Goal: Transaction & Acquisition: Purchase product/service

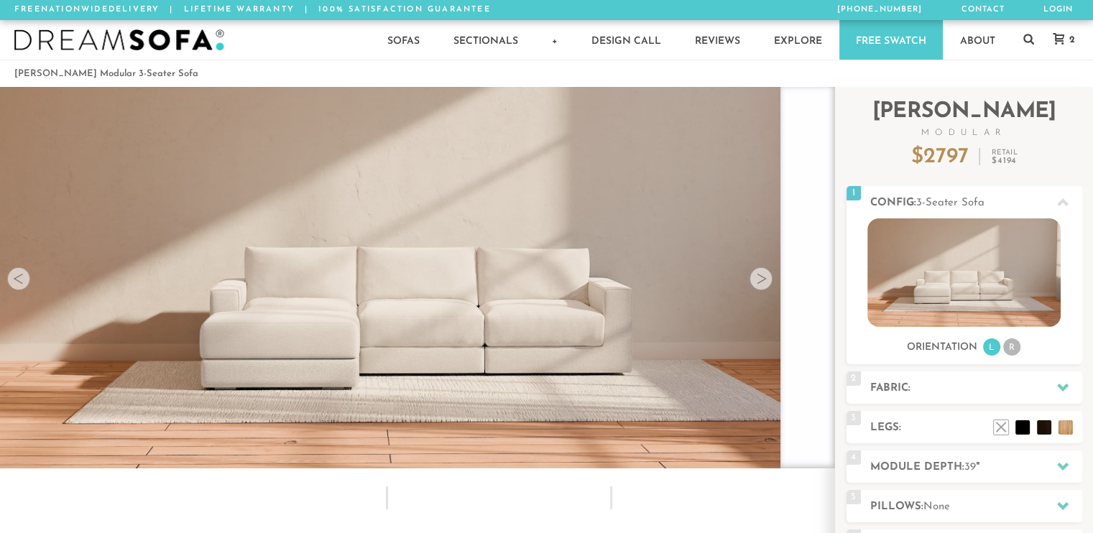
click at [757, 289] on div at bounding box center [760, 278] width 23 height 23
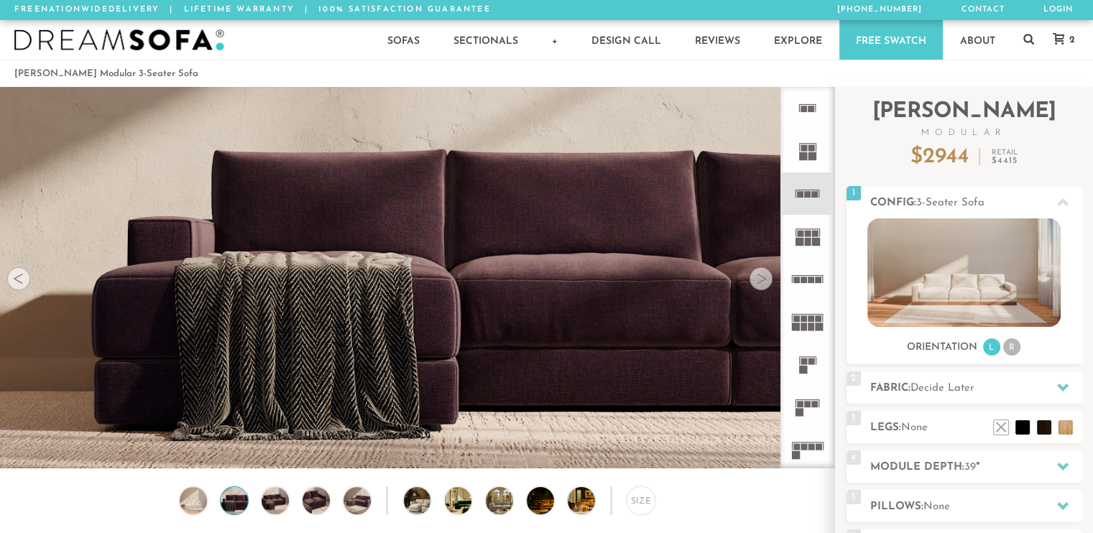
scroll to position [11, 11]
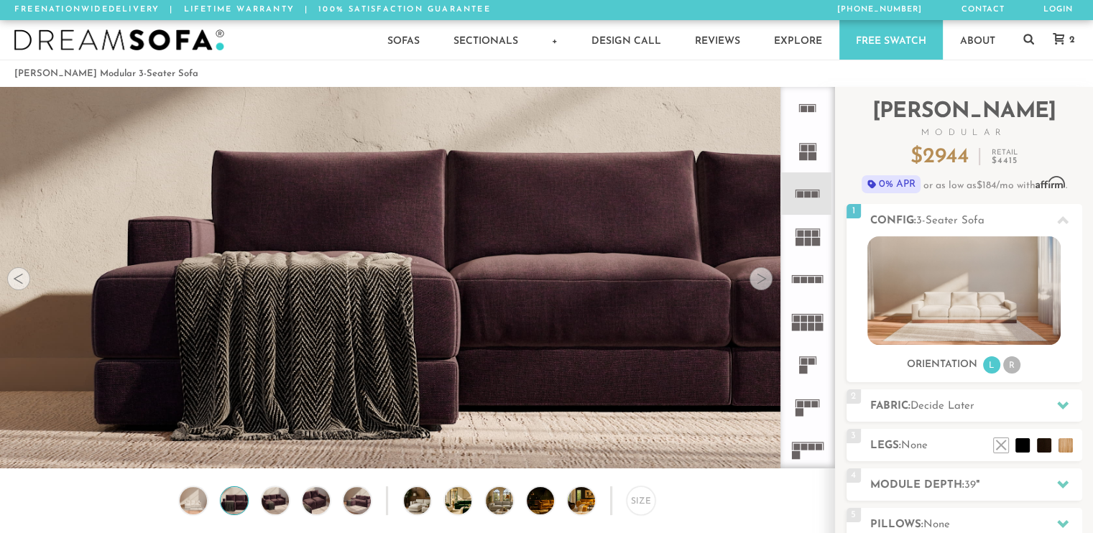
click at [757, 289] on div at bounding box center [760, 278] width 23 height 23
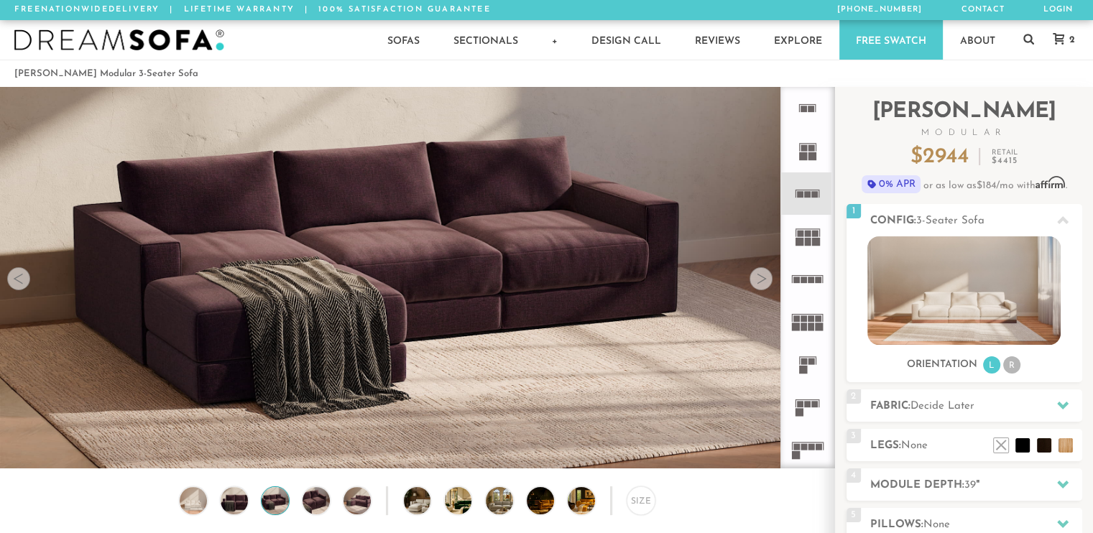
click at [757, 289] on div at bounding box center [760, 278] width 23 height 23
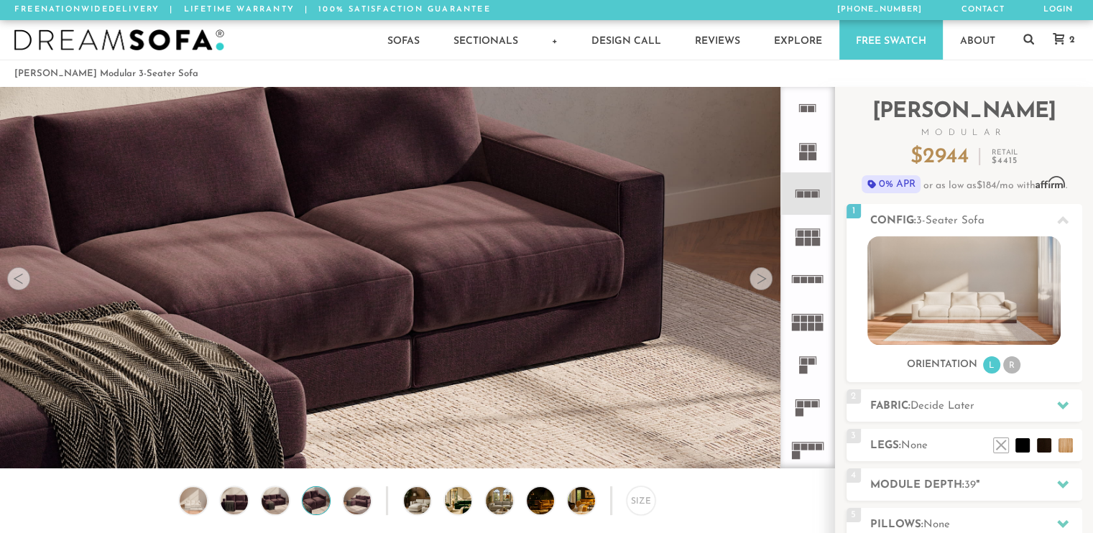
click at [757, 289] on div at bounding box center [760, 278] width 23 height 23
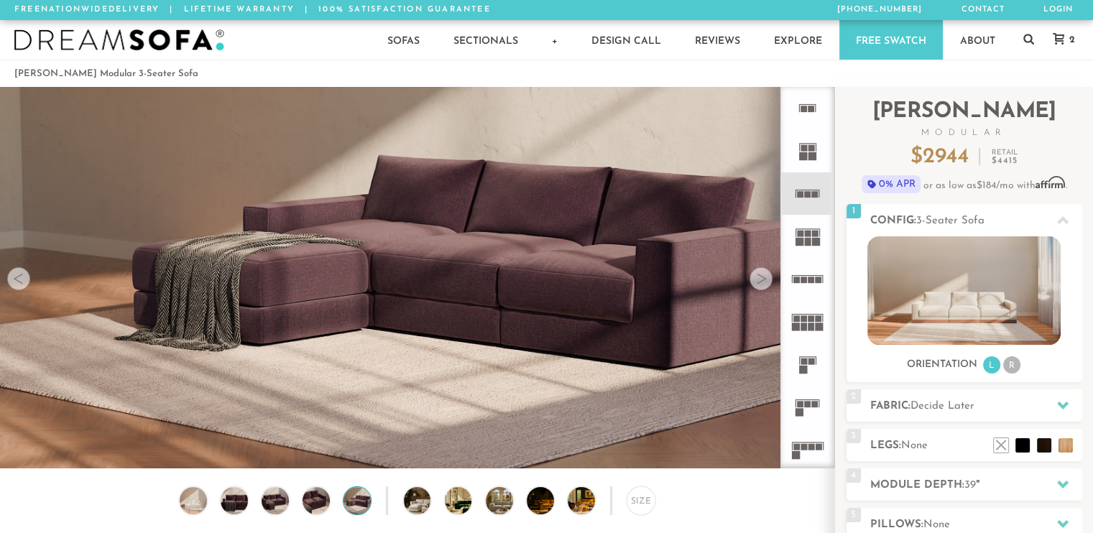
click at [757, 289] on div at bounding box center [760, 278] width 23 height 23
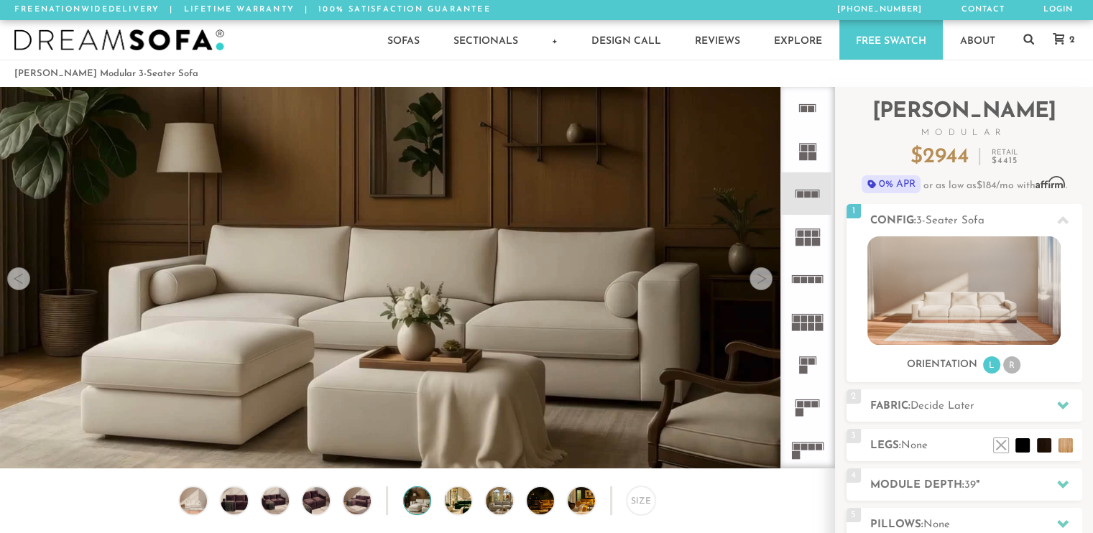
click at [757, 289] on div at bounding box center [760, 278] width 23 height 23
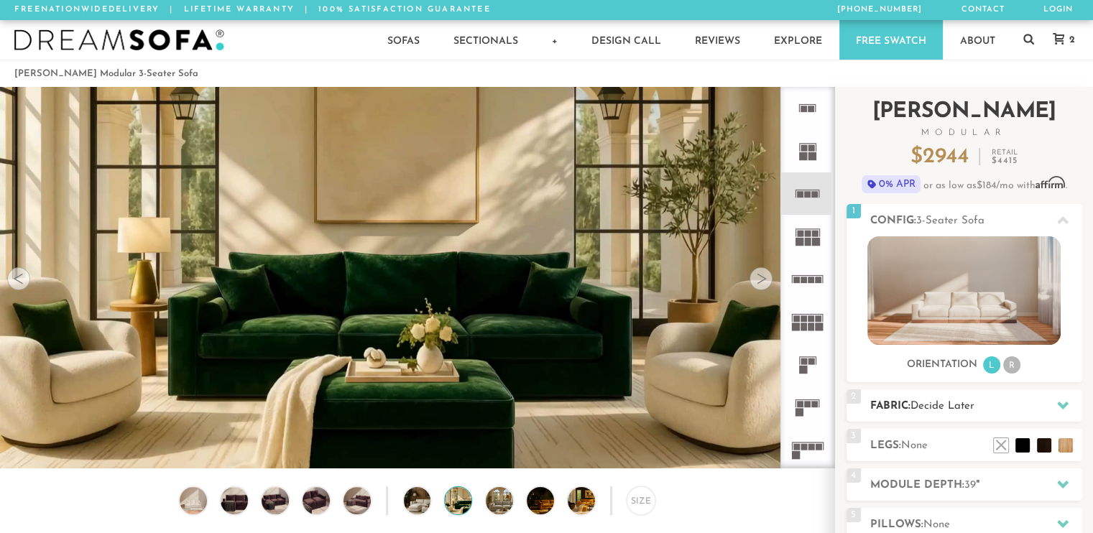
click at [1009, 405] on h2 "Fabric: Decide Later" at bounding box center [976, 406] width 212 height 17
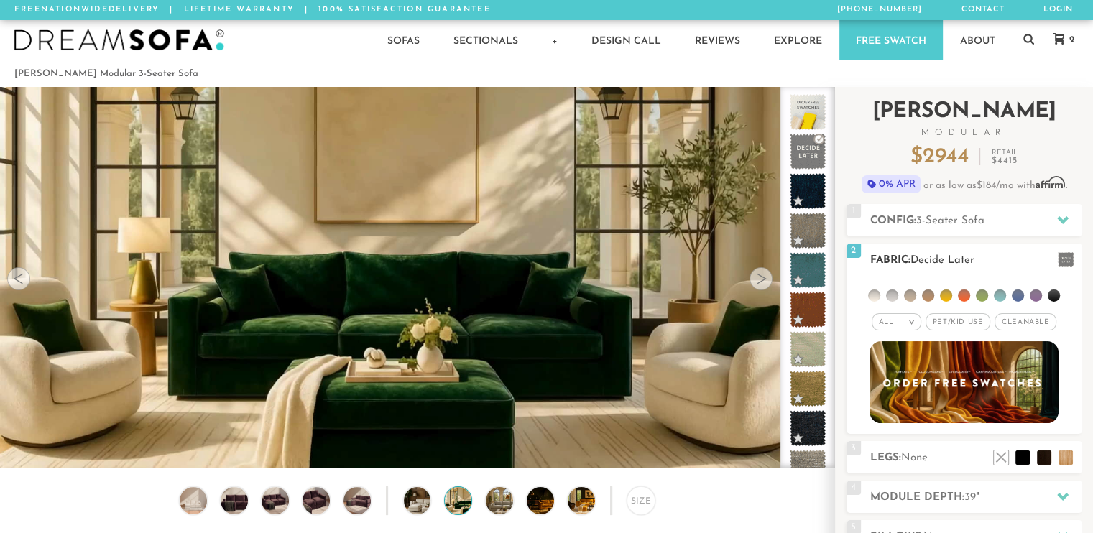
click at [889, 323] on em "All" at bounding box center [886, 322] width 15 height 8
click at [899, 441] on li "Luxury" at bounding box center [896, 443] width 50 height 20
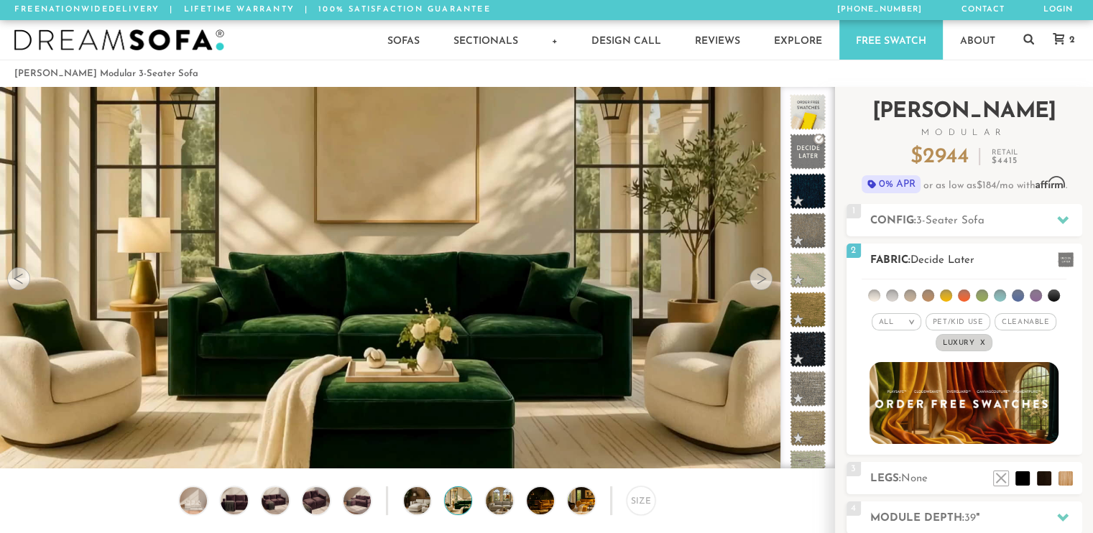
click at [933, 429] on img at bounding box center [964, 403] width 208 height 91
